Goal: Book appointment/travel/reservation

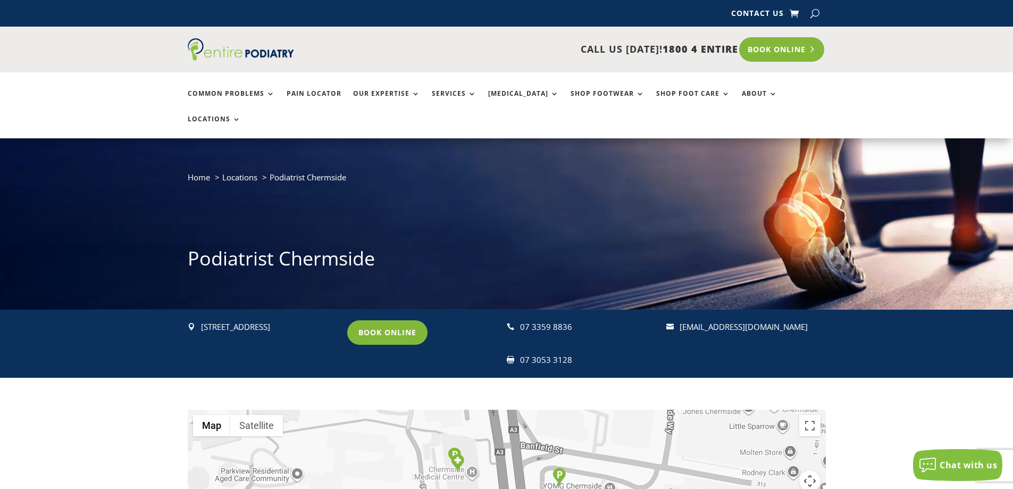
click at [767, 58] on link "Book Online" at bounding box center [782, 49] width 86 height 24
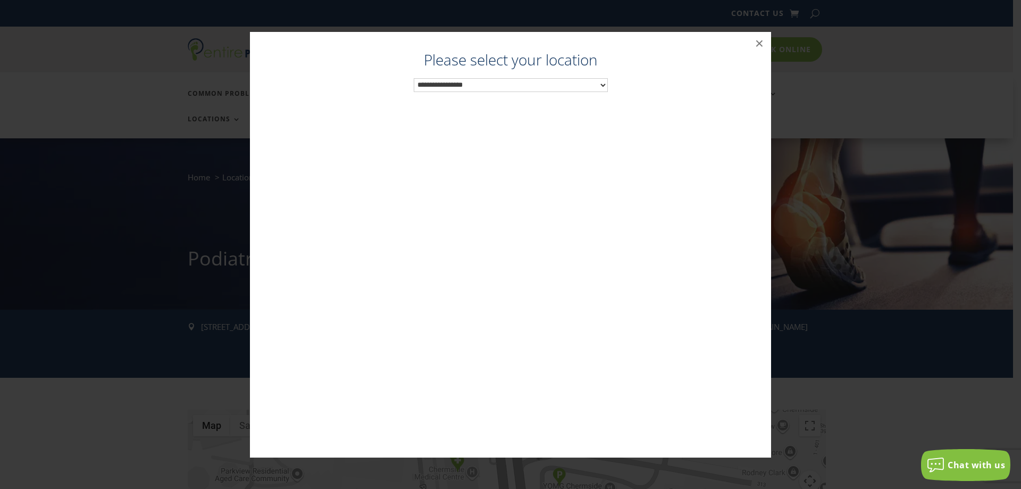
click at [506, 85] on select "**********" at bounding box center [511, 85] width 194 height 14
click at [797, 397] on div "Podiatrist Chermside ×" at bounding box center [510, 244] width 1013 height 447
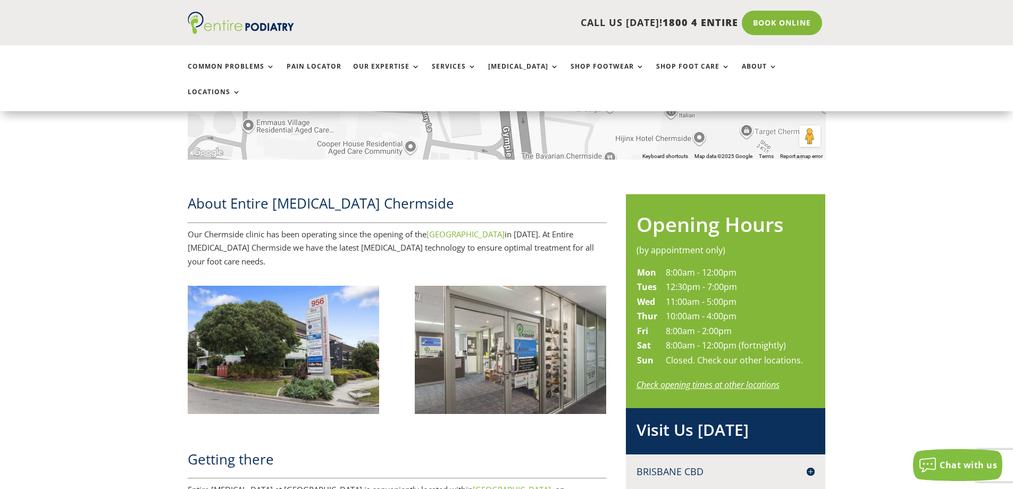
scroll to position [511, 0]
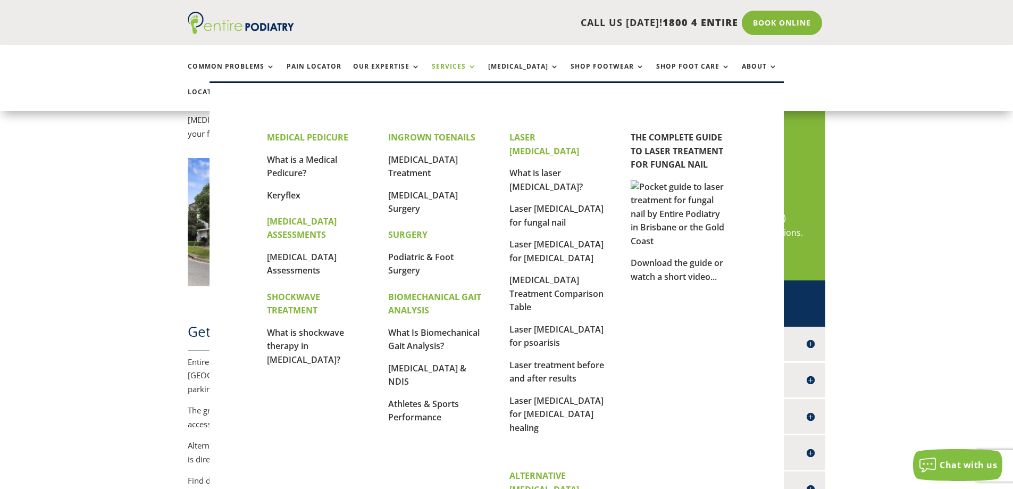
click at [436, 65] on link "Services" at bounding box center [454, 74] width 45 height 23
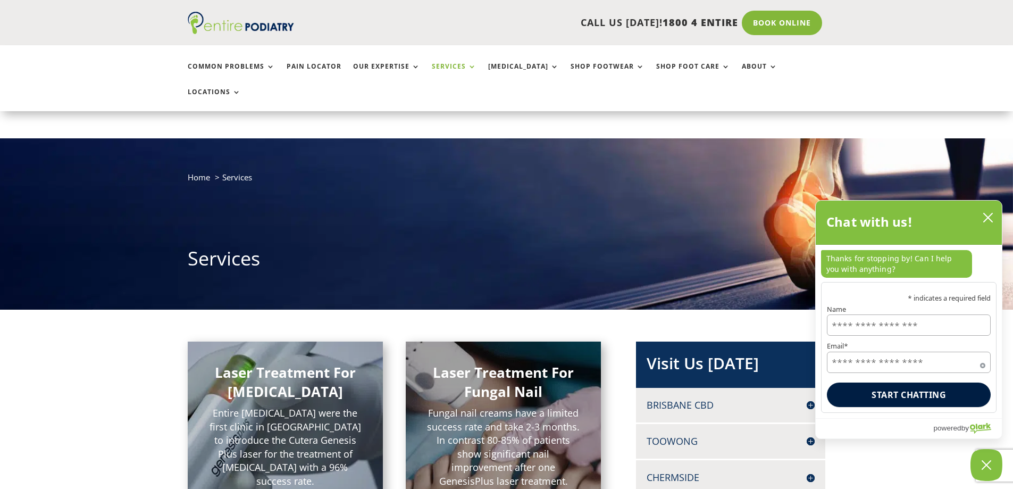
scroll to position [85, 0]
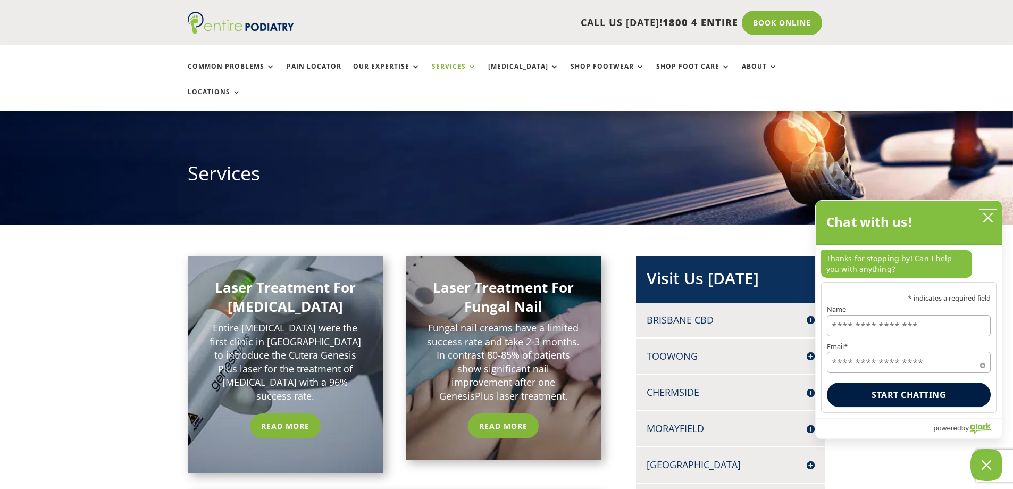
click at [994, 218] on button "close chatbox" at bounding box center [988, 218] width 17 height 16
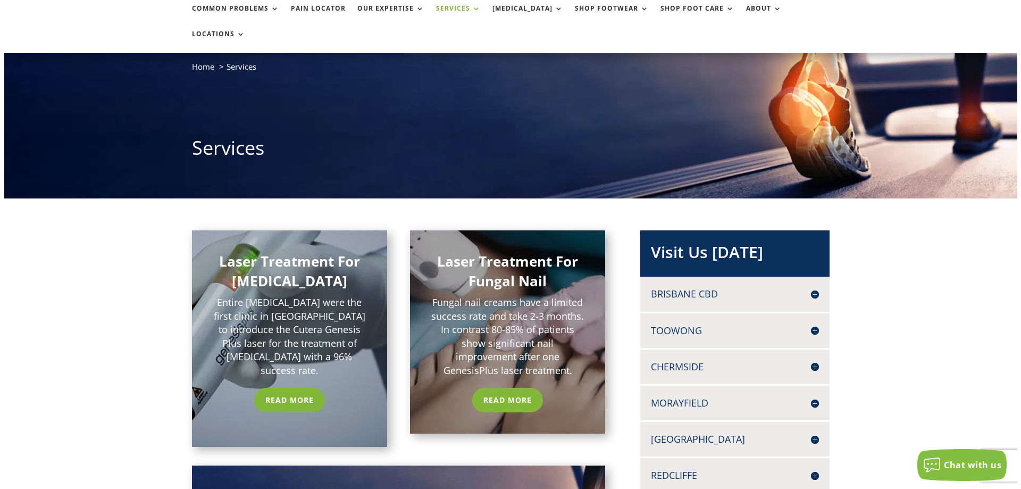
scroll to position [0, 0]
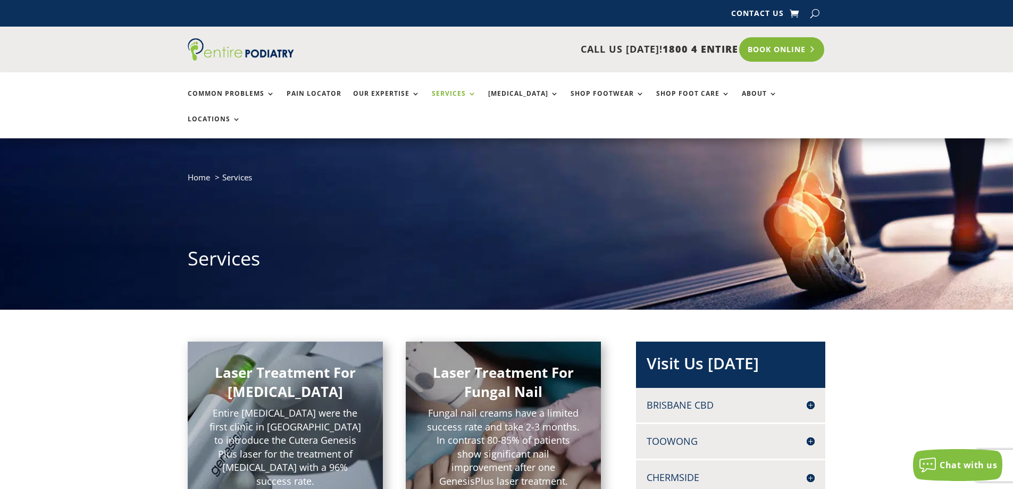
click at [761, 51] on link "Book Online" at bounding box center [782, 49] width 86 height 24
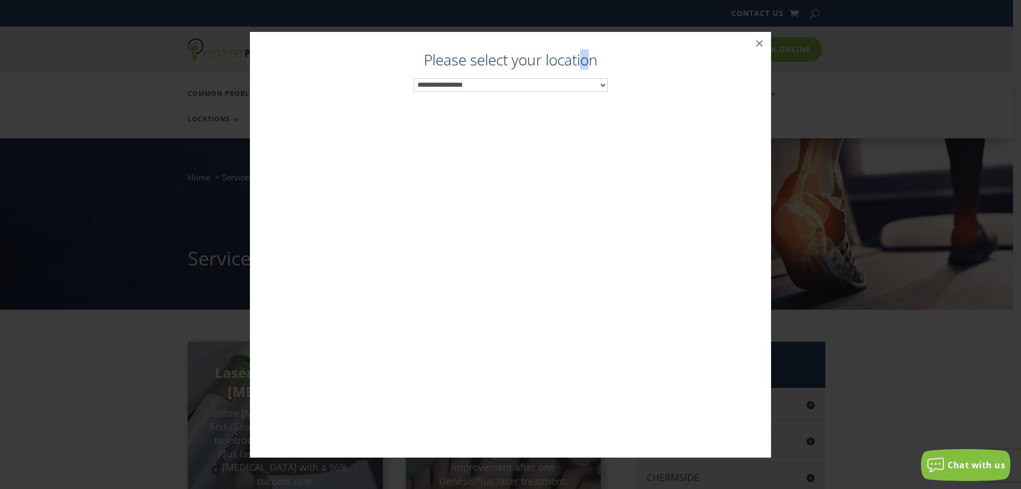
drag, startPoint x: 587, startPoint y: 62, endPoint x: 571, endPoint y: 81, distance: 24.9
click at [583, 65] on label "Please select your location" at bounding box center [511, 60] width 500 height 14
click at [571, 81] on select "**********" at bounding box center [511, 85] width 194 height 14
